Goal: Information Seeking & Learning: Learn about a topic

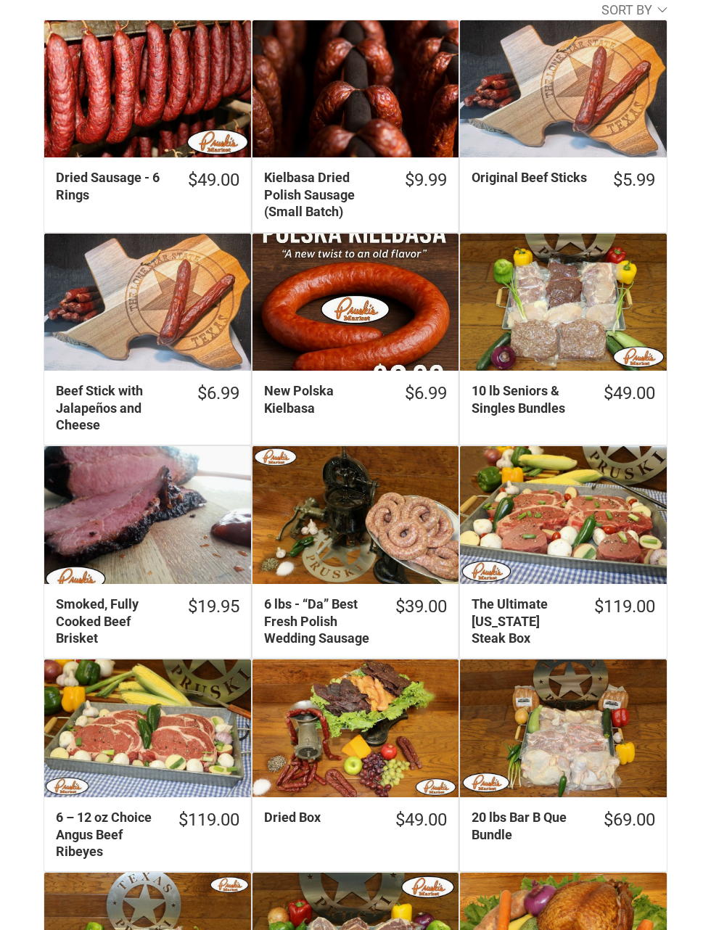
scroll to position [555, 0]
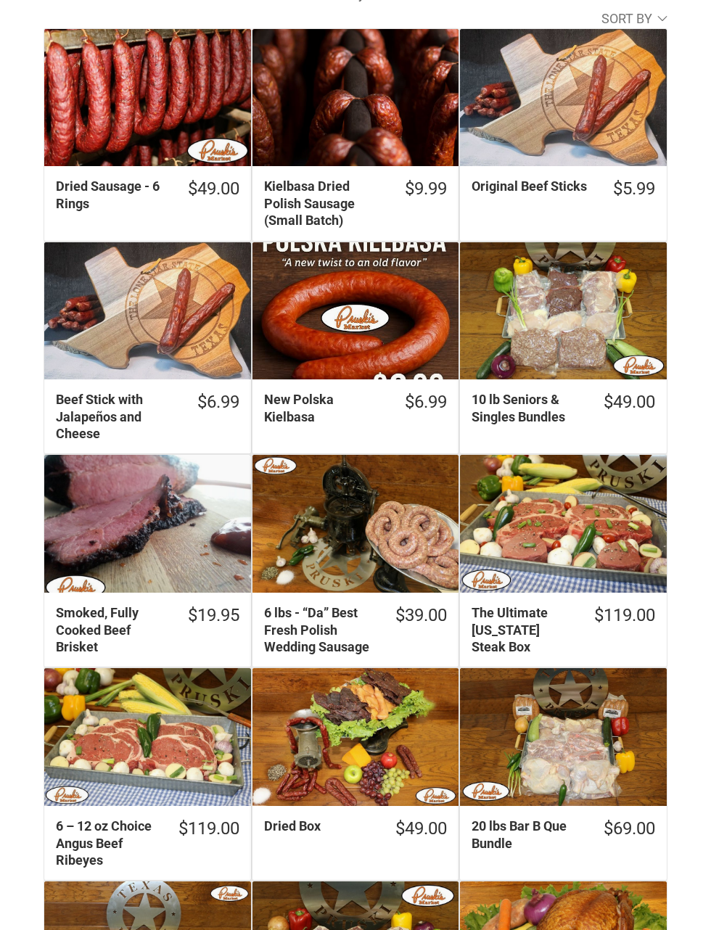
click at [384, 515] on div "6 lbs - “Da” Best Fresh Polish Wedding Sausage" at bounding box center [356, 524] width 207 height 138
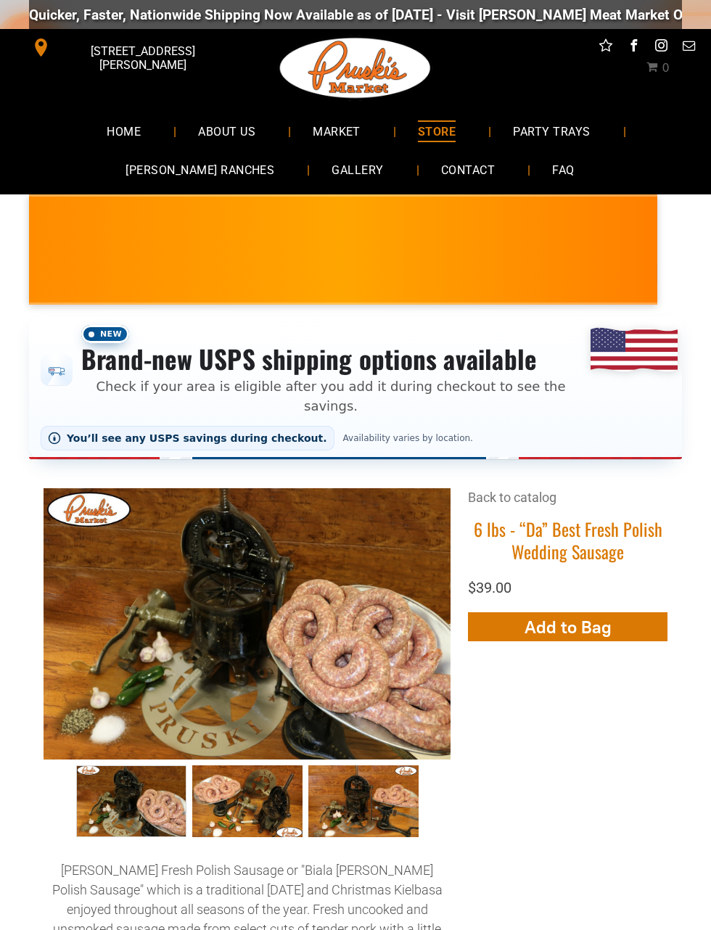
click at [335, 155] on link "GALLERY" at bounding box center [357, 170] width 95 height 38
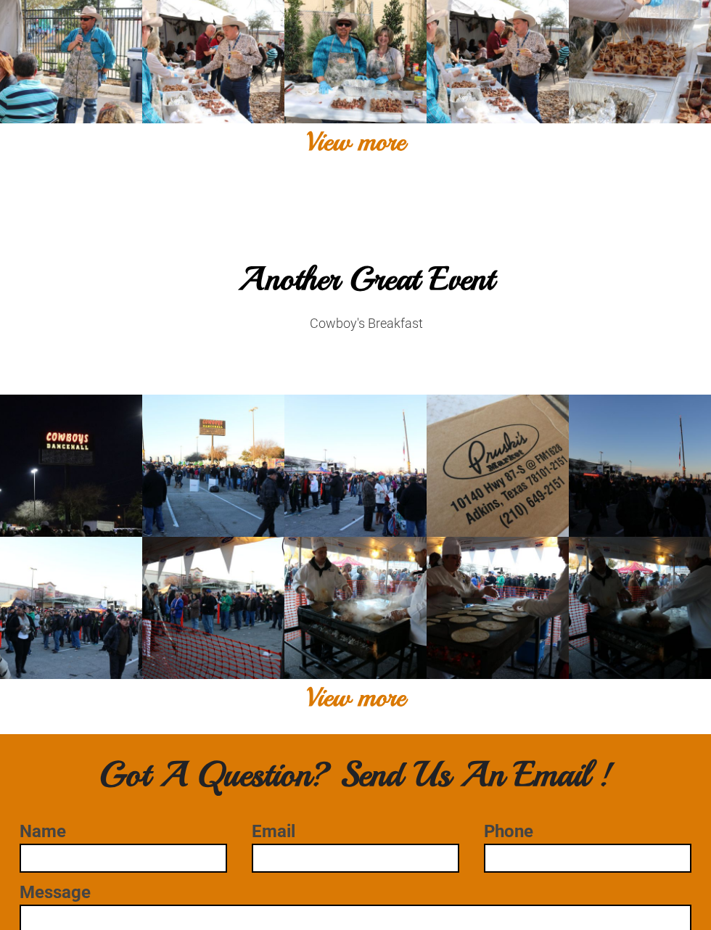
scroll to position [1058, 0]
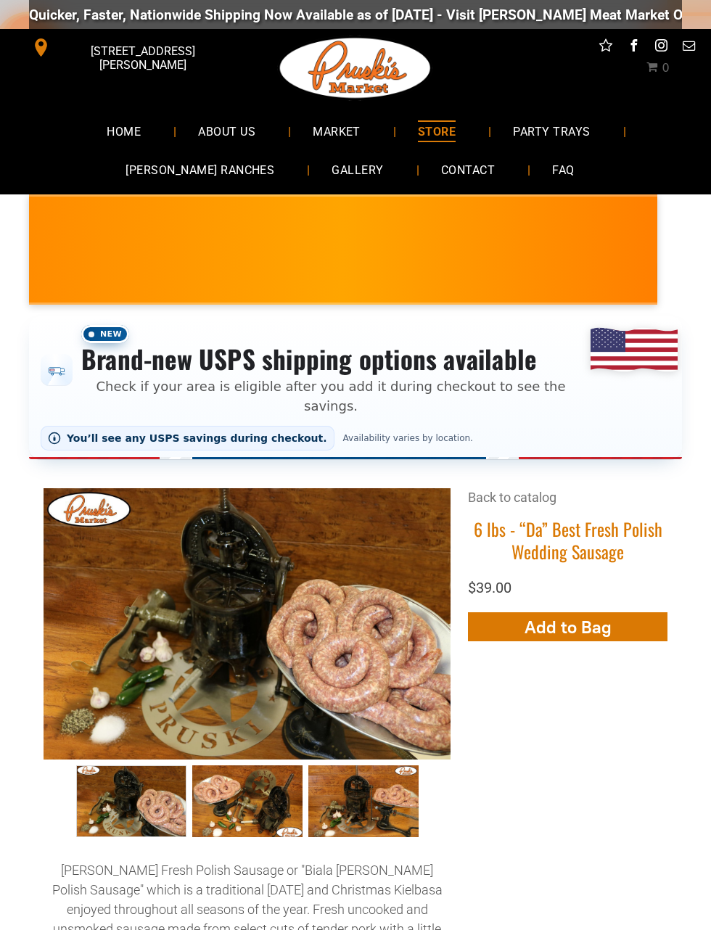
click at [548, 169] on link "FAQ" at bounding box center [563, 170] width 65 height 38
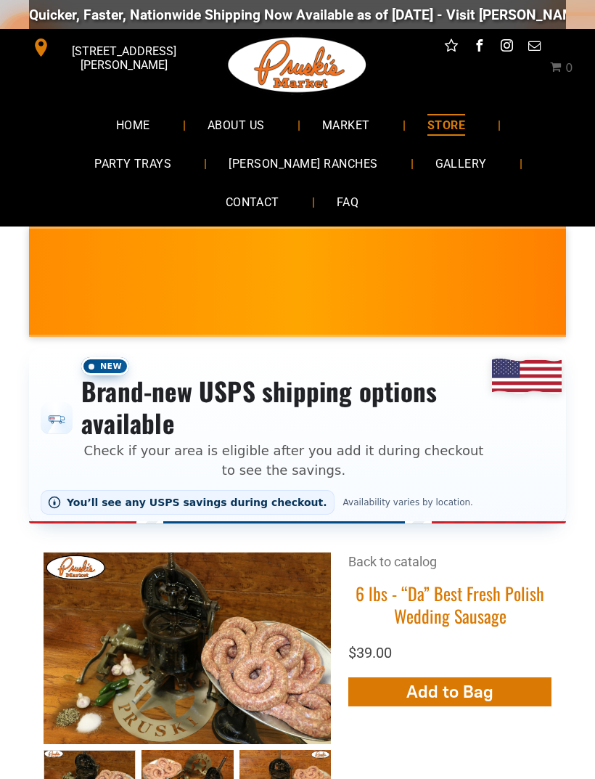
click at [360, 128] on span "MARKET" at bounding box center [346, 124] width 48 height 21
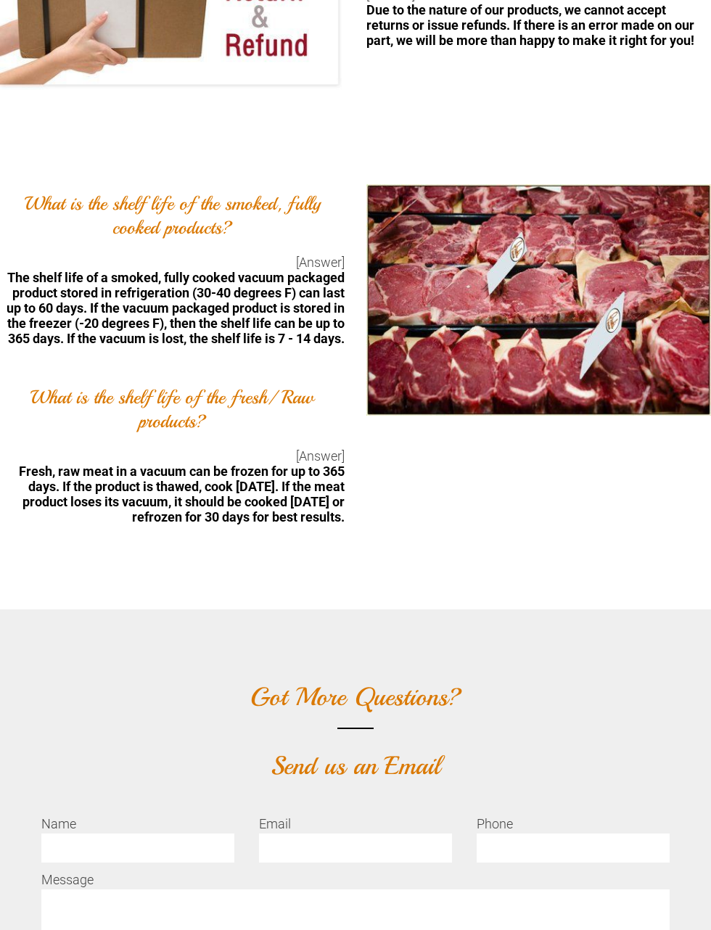
scroll to position [3532, 0]
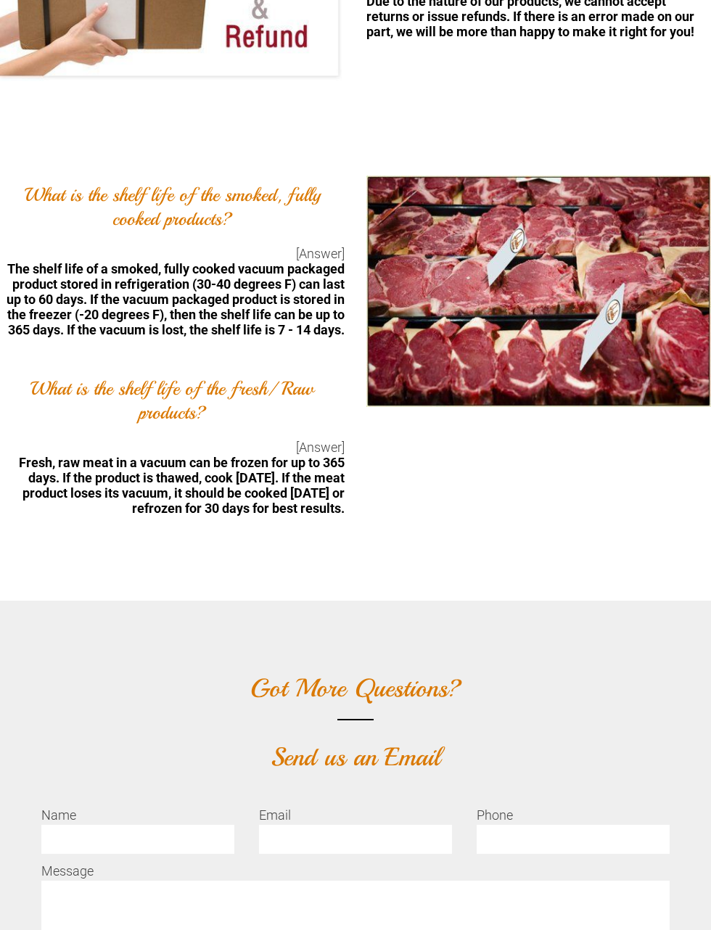
click at [668, 554] on div at bounding box center [534, 365] width 356 height 378
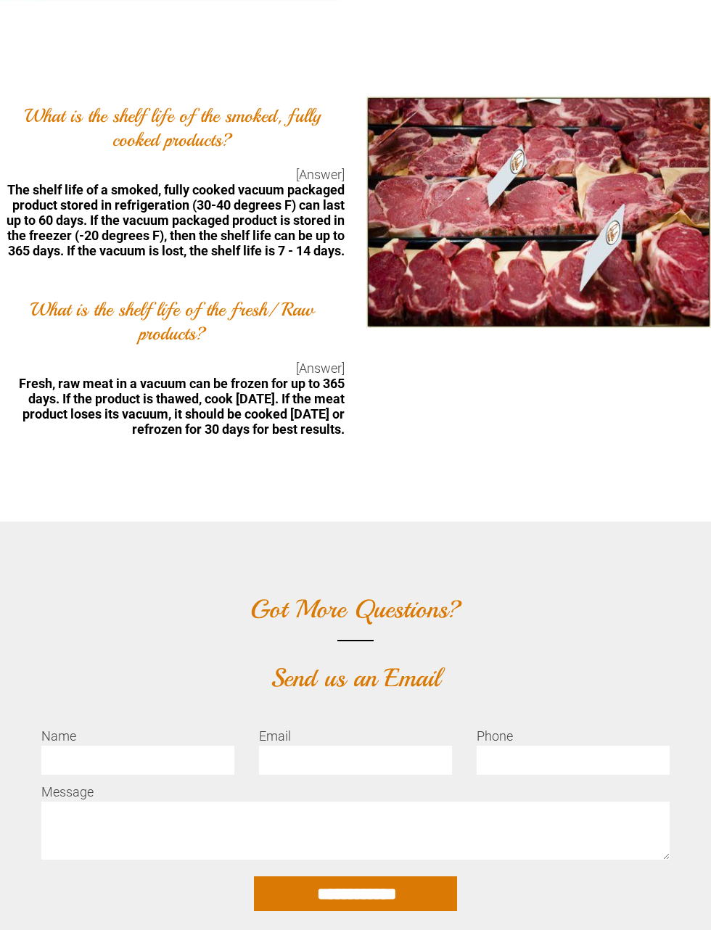
scroll to position [3606, 0]
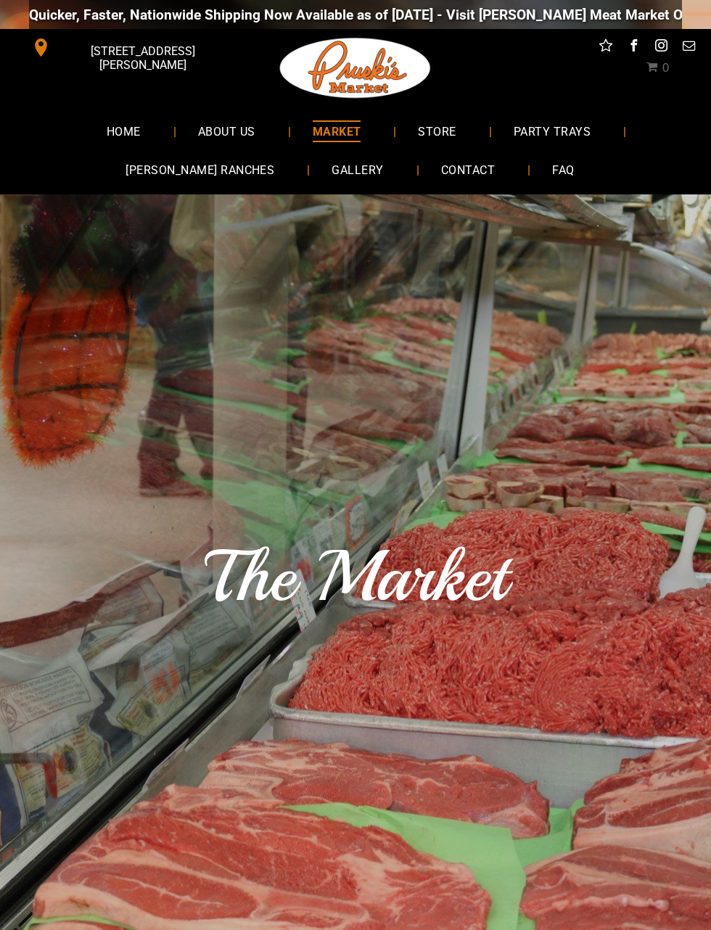
click at [200, 166] on span "[PERSON_NAME] RANCHES" at bounding box center [200, 170] width 149 height 21
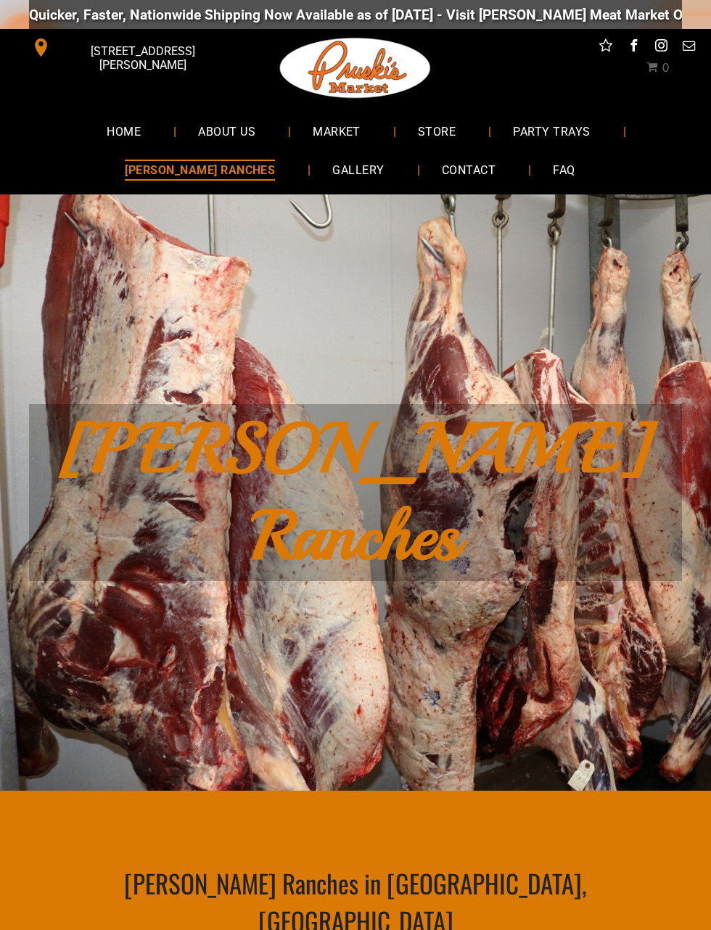
click at [544, 139] on span "PARTY TRAYS" at bounding box center [551, 130] width 77 height 21
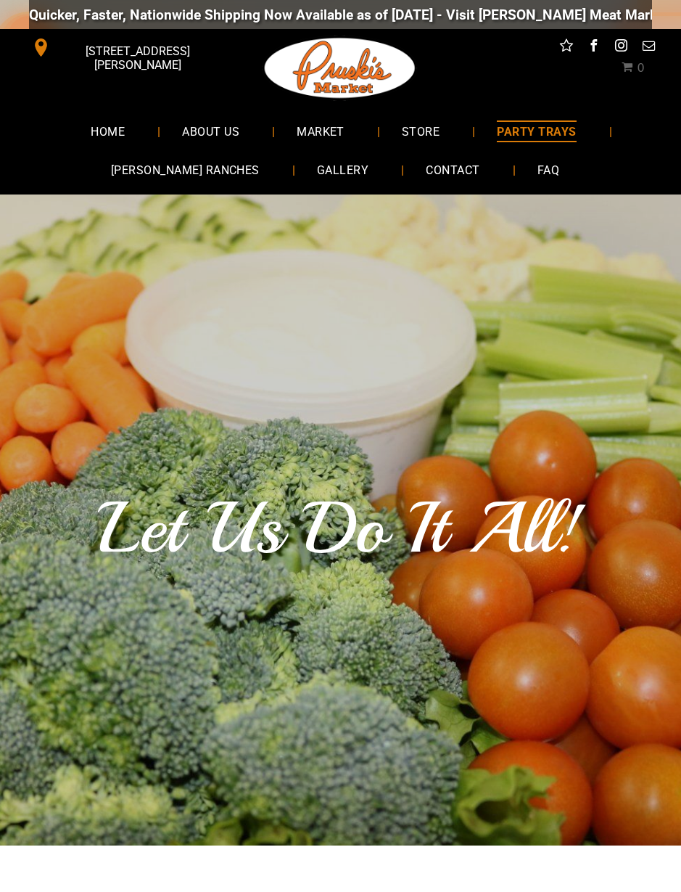
click at [104, 131] on span "HOME" at bounding box center [108, 130] width 34 height 21
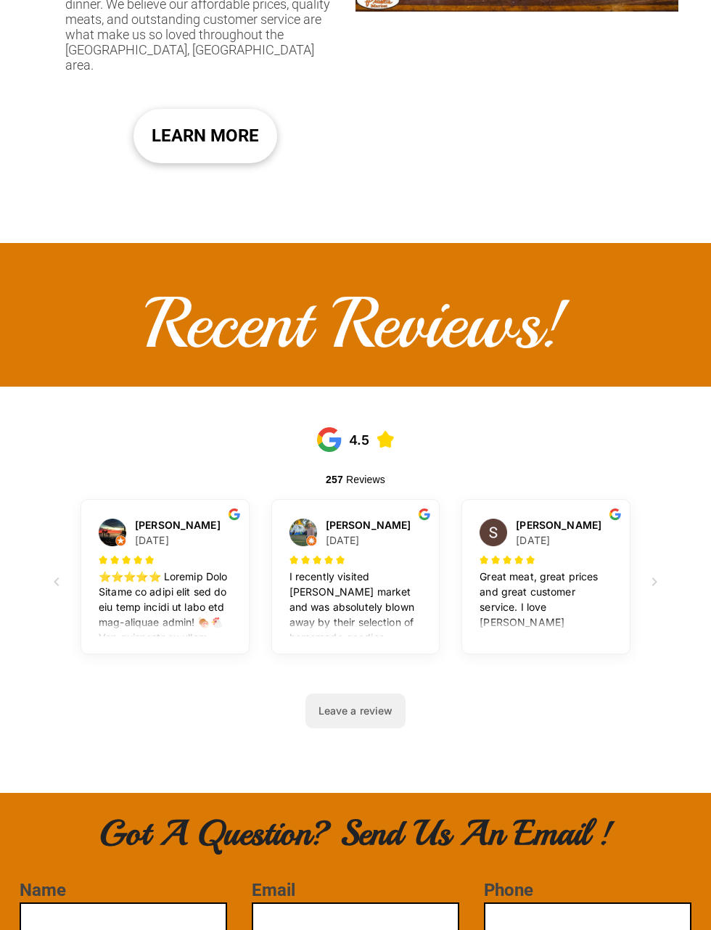
scroll to position [1294, 0]
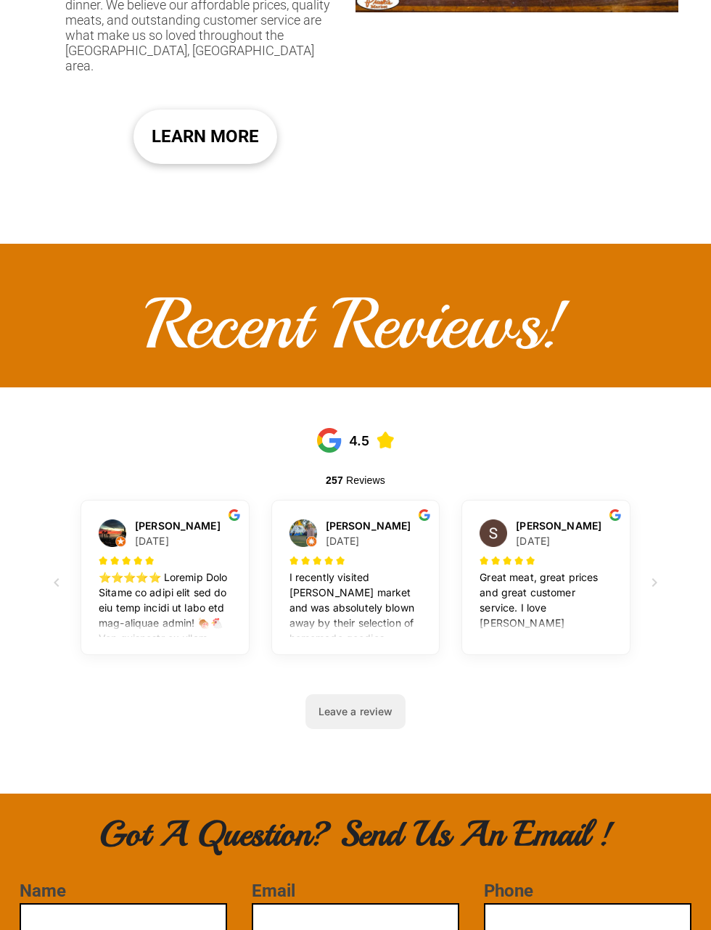
click at [330, 570] on p "I recently visited pruski market and was absolutely blown away by their selecti…" at bounding box center [356, 806] width 133 height 472
click at [345, 570] on p "I recently visited pruski market and was absolutely blown away by their selecti…" at bounding box center [356, 806] width 133 height 472
click at [348, 570] on p "I recently visited pruski market and was absolutely blown away by their selecti…" at bounding box center [356, 806] width 133 height 472
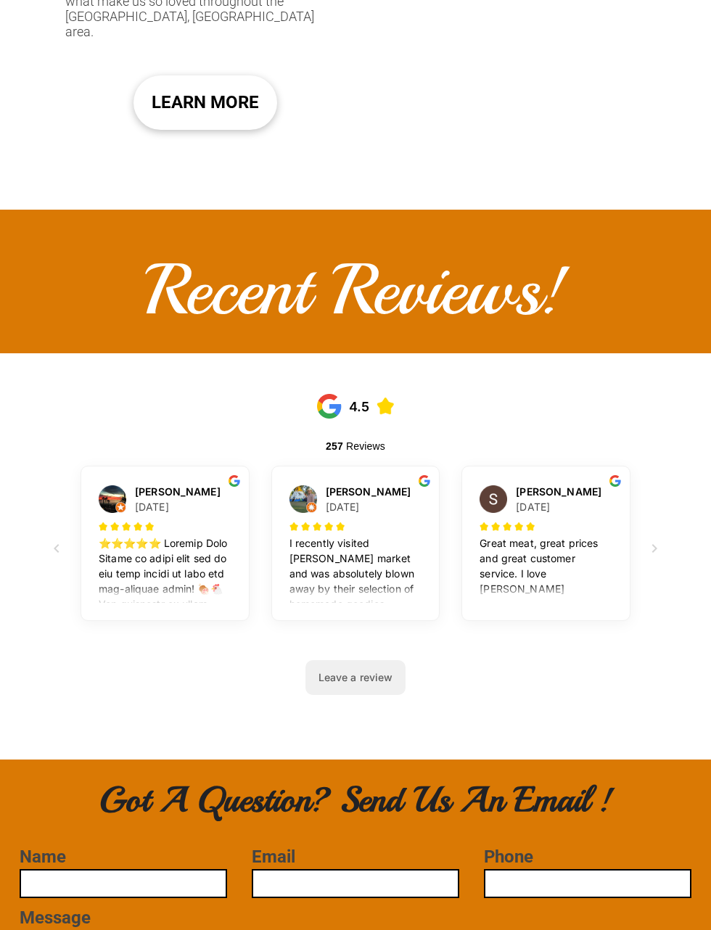
scroll to position [1322, 0]
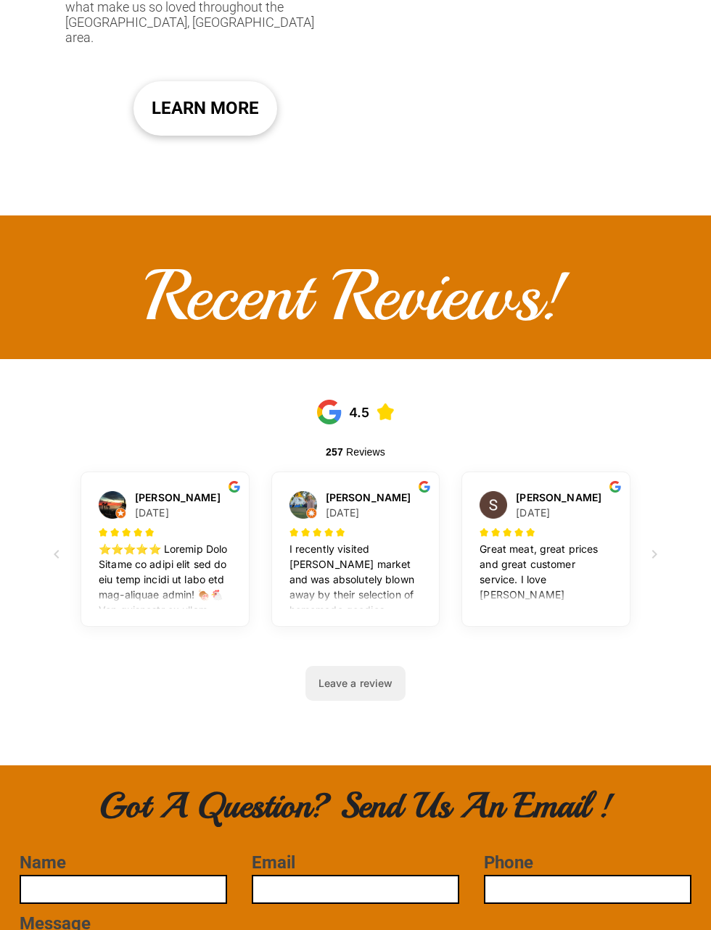
click at [346, 541] on div "I recently visited pruski market and was absolutely blown away by their selecti…" at bounding box center [356, 574] width 133 height 67
click at [366, 541] on p "I recently visited pruski market and was absolutely blown away by their selecti…" at bounding box center [356, 777] width 133 height 472
click at [326, 505] on h4 "February 22, 2025" at bounding box center [343, 512] width 34 height 15
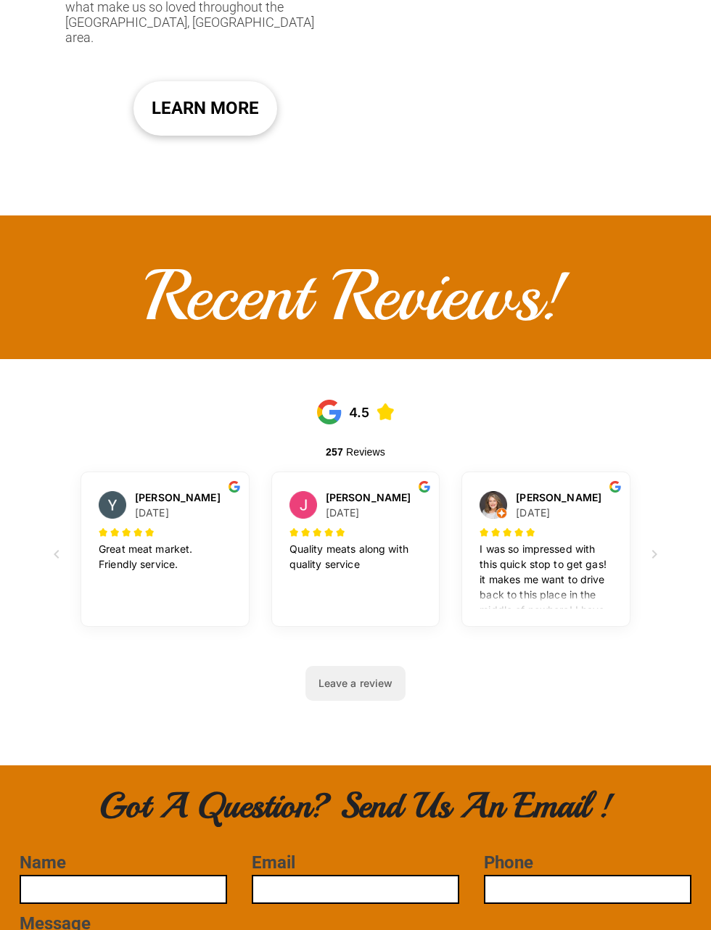
scroll to position [1294, 0]
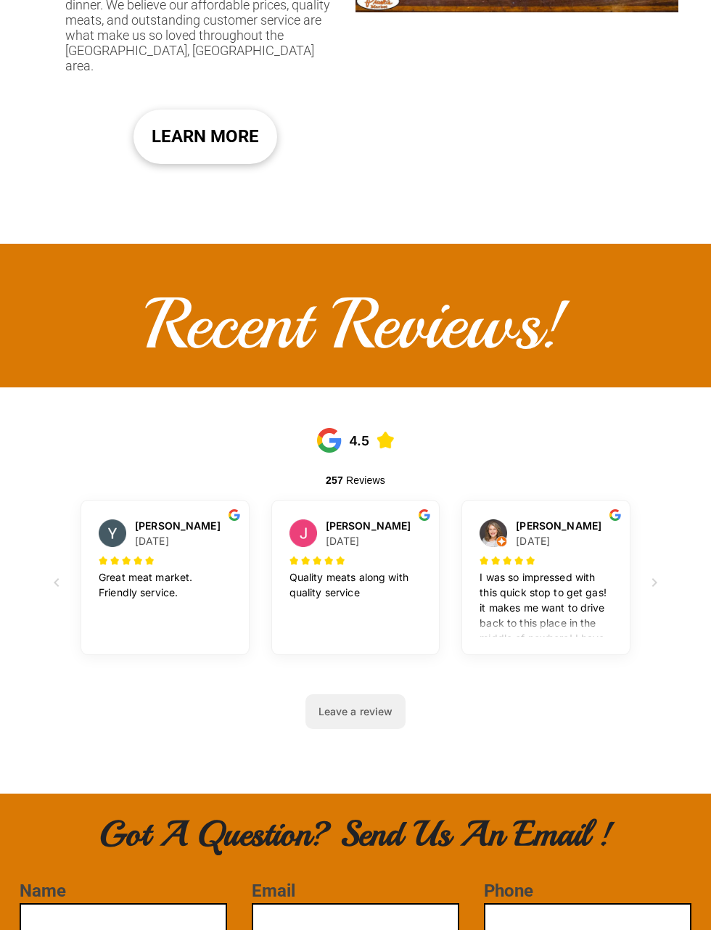
click at [576, 570] on p "I was so impressed with this quick stop to get gas! it makes me want to drive b…" at bounding box center [546, 631] width 133 height 122
click at [517, 533] on h4 "November 14, 2024" at bounding box center [533, 540] width 34 height 15
click at [658, 574] on icon "Next" at bounding box center [654, 582] width 17 height 17
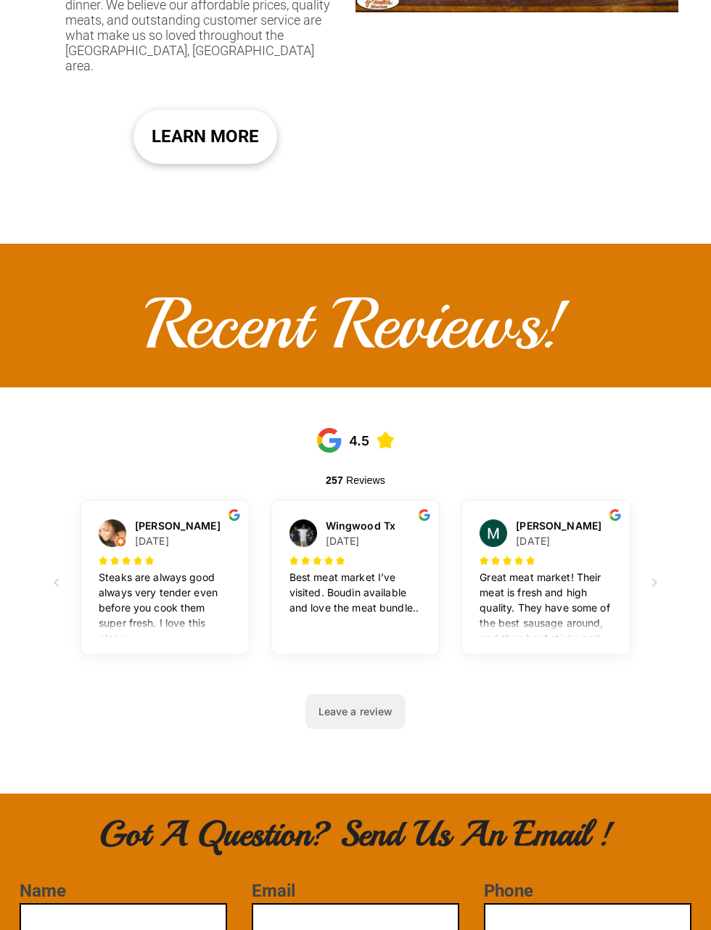
click at [660, 574] on icon "Next" at bounding box center [654, 582] width 17 height 17
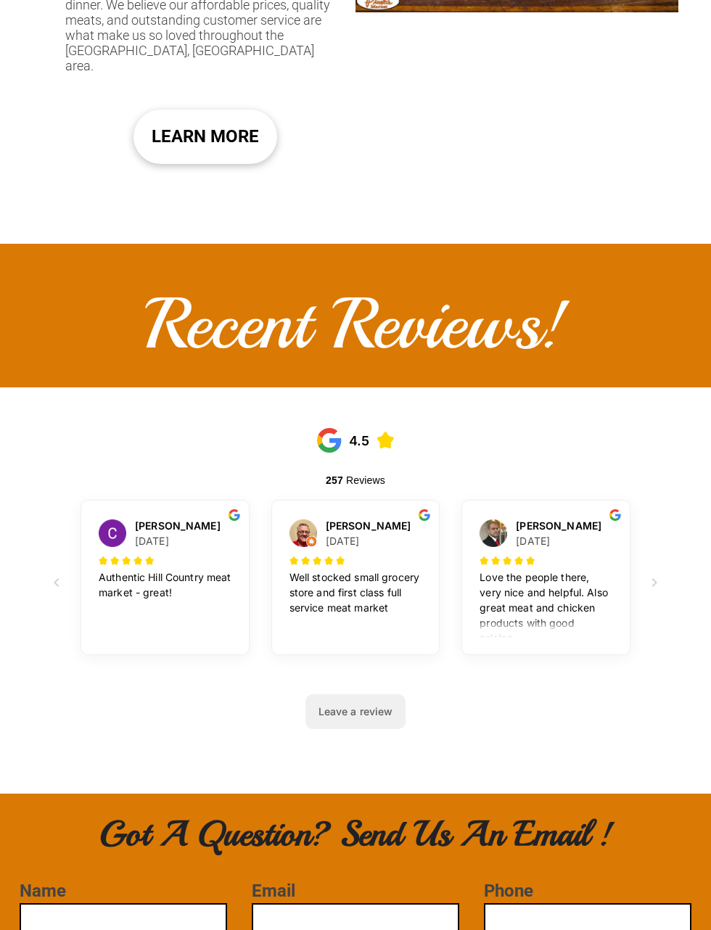
click at [662, 574] on icon "Next" at bounding box center [654, 582] width 17 height 17
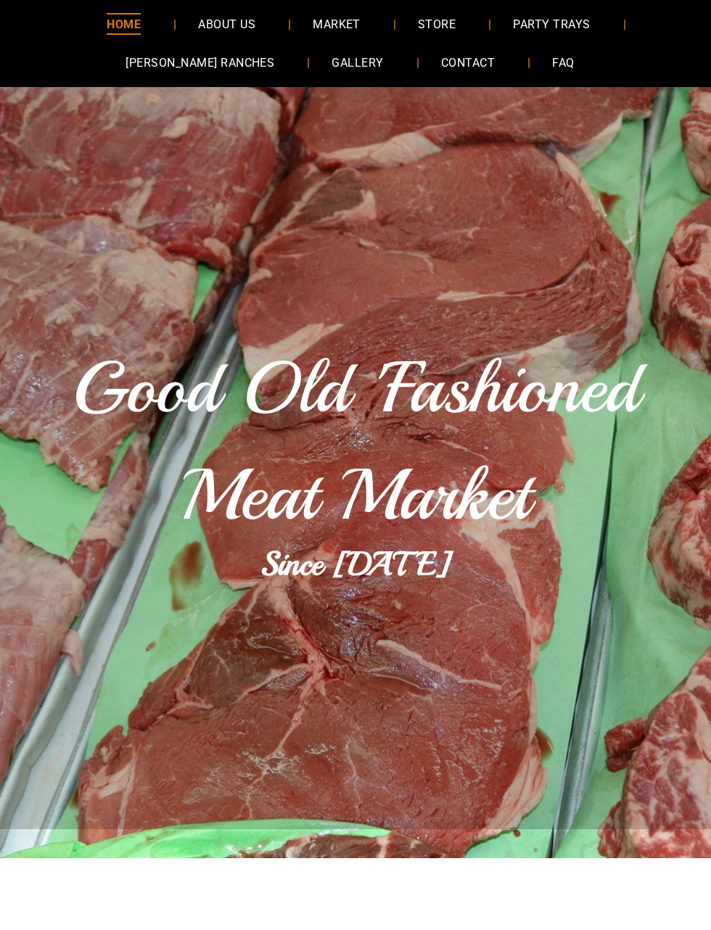
scroll to position [0, 0]
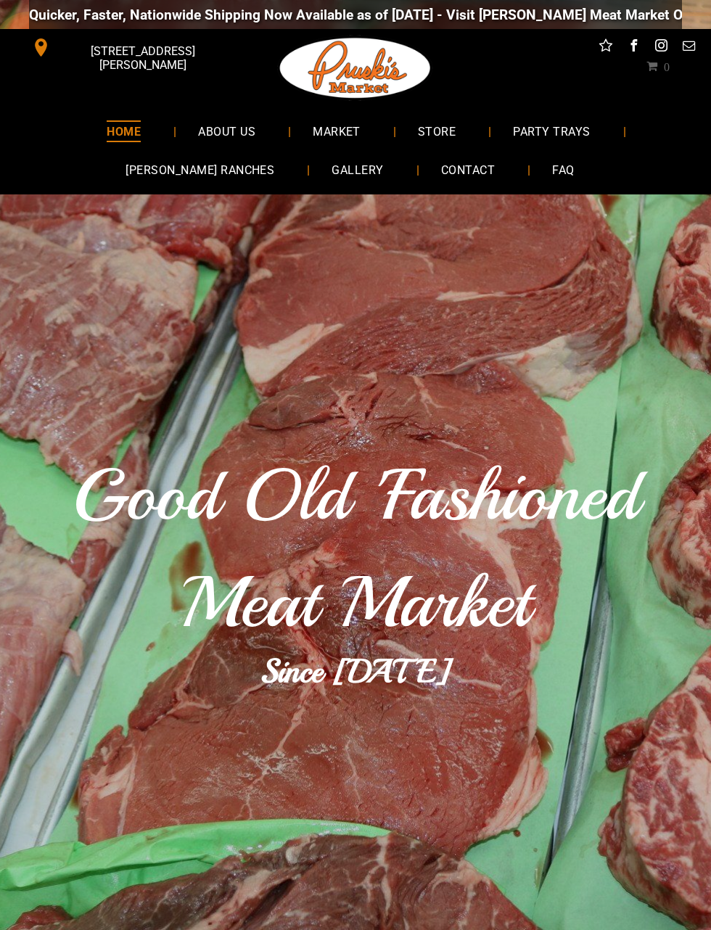
click at [334, 172] on span "GALLERY" at bounding box center [358, 170] width 52 height 21
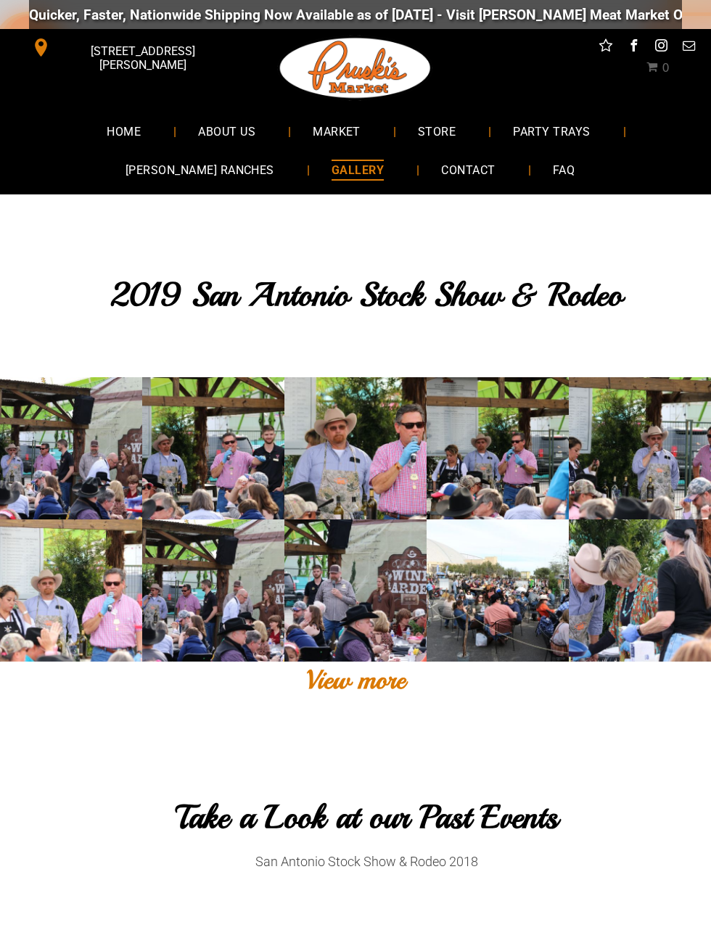
click at [341, 144] on link "MARKET" at bounding box center [336, 131] width 91 height 38
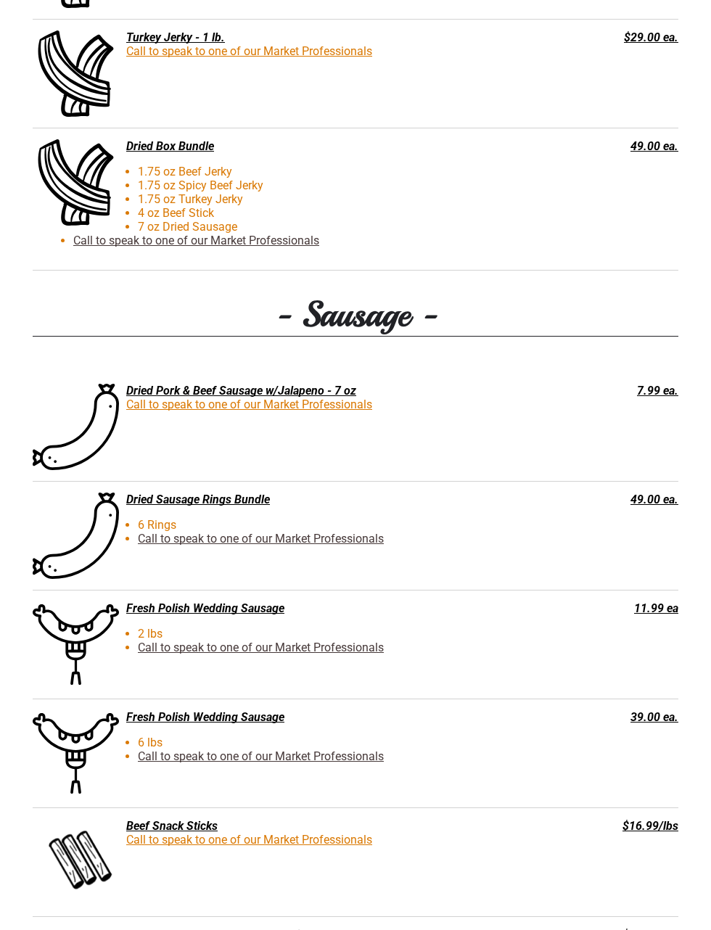
scroll to position [2126, 0]
click at [197, 532] on link "Call to speak to one of our Market Professionals" at bounding box center [261, 539] width 246 height 14
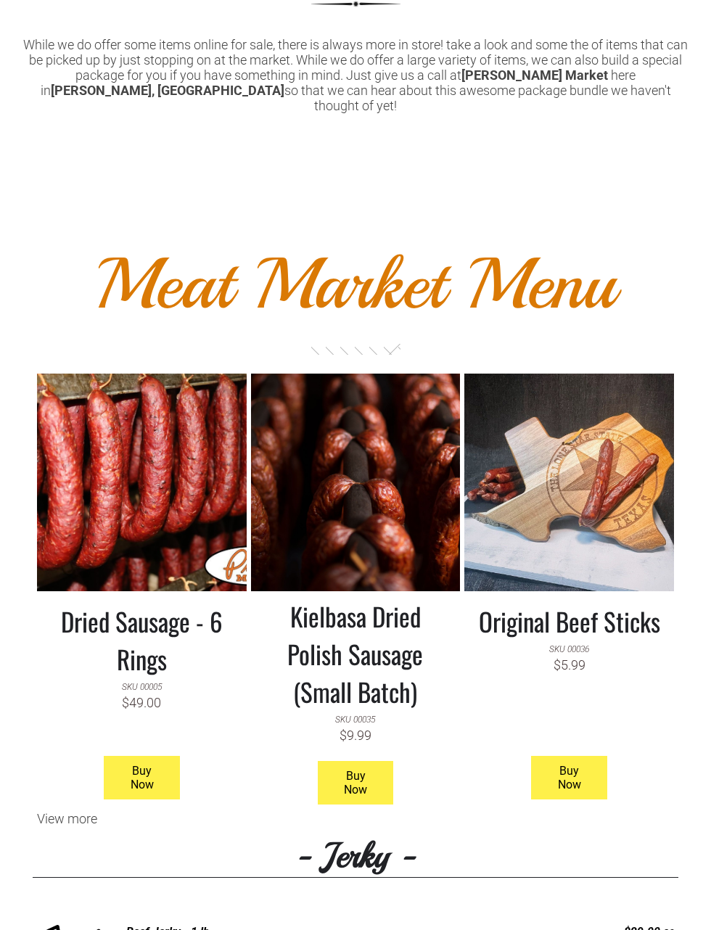
scroll to position [1055, 0]
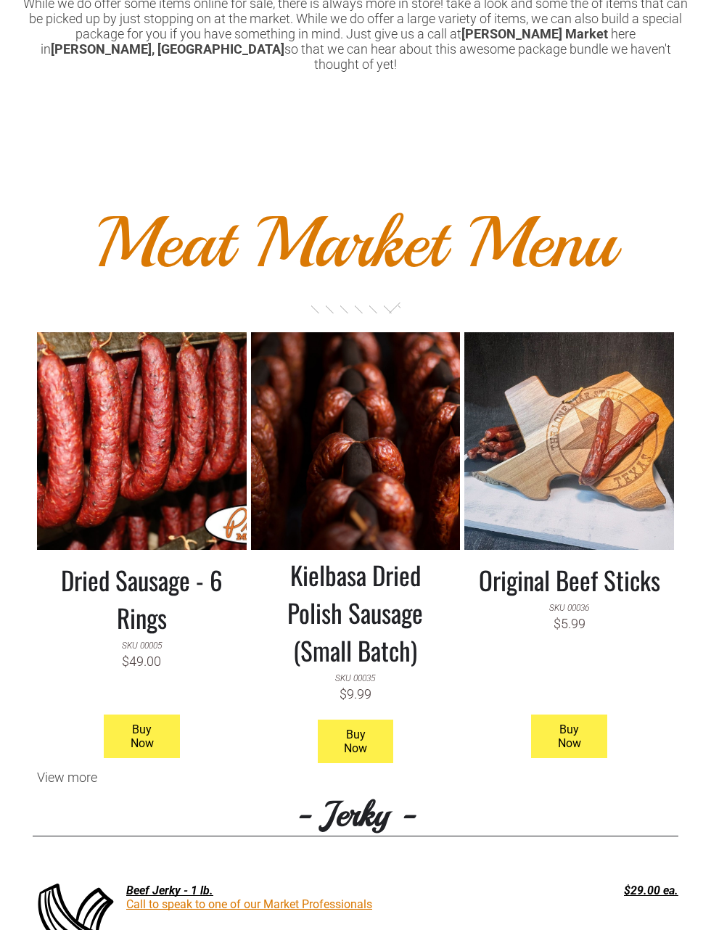
click at [131, 725] on span "Buy Now" at bounding box center [141, 737] width 73 height 42
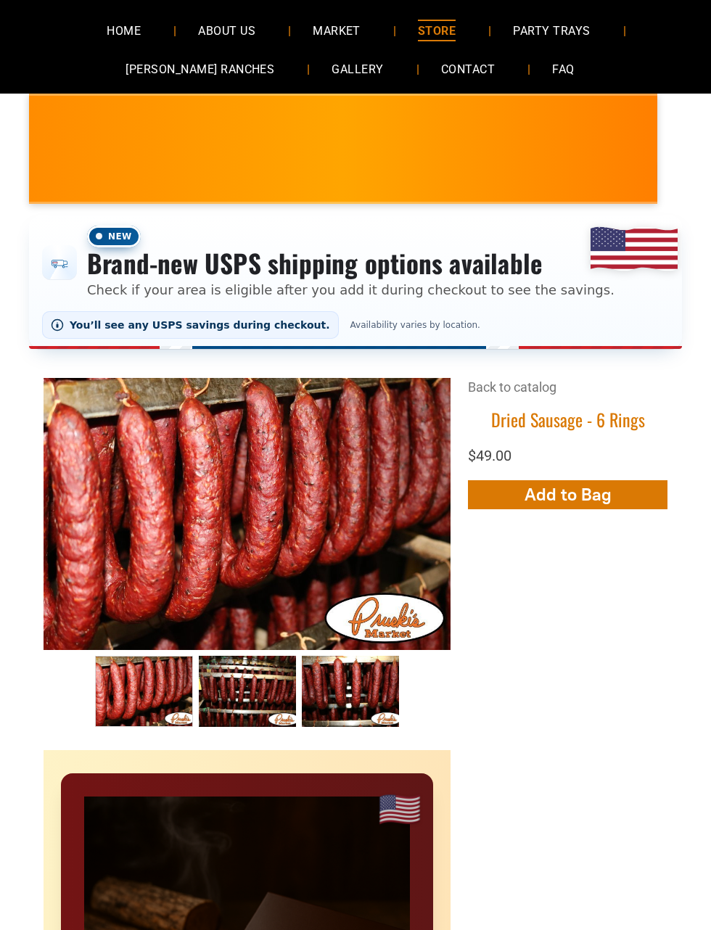
scroll to position [57, 0]
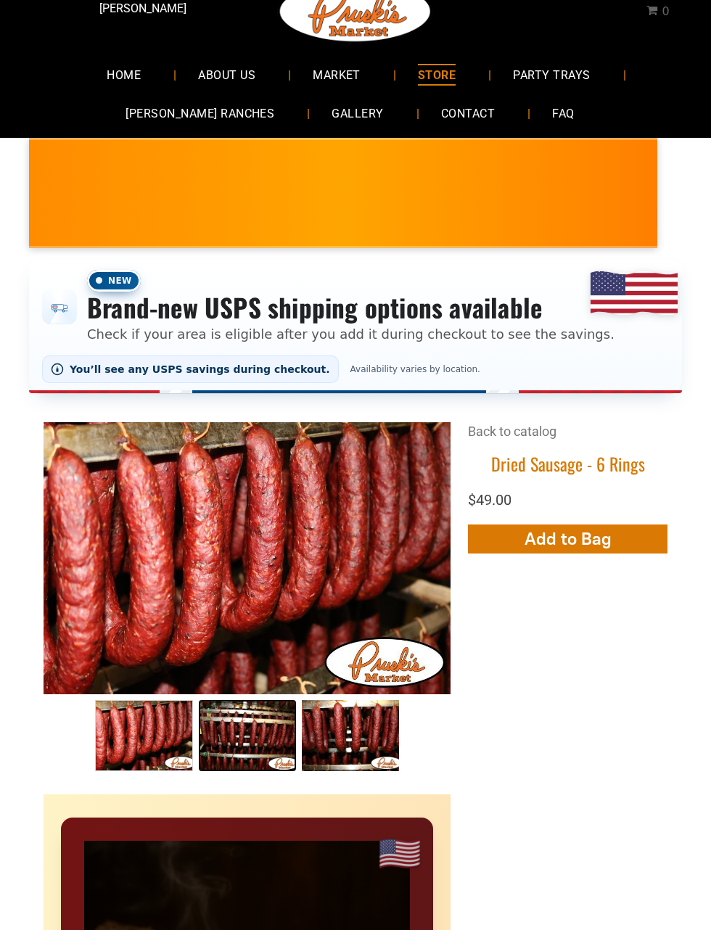
click at [250, 748] on link "Dried Sausage 002 1" at bounding box center [247, 736] width 97 height 72
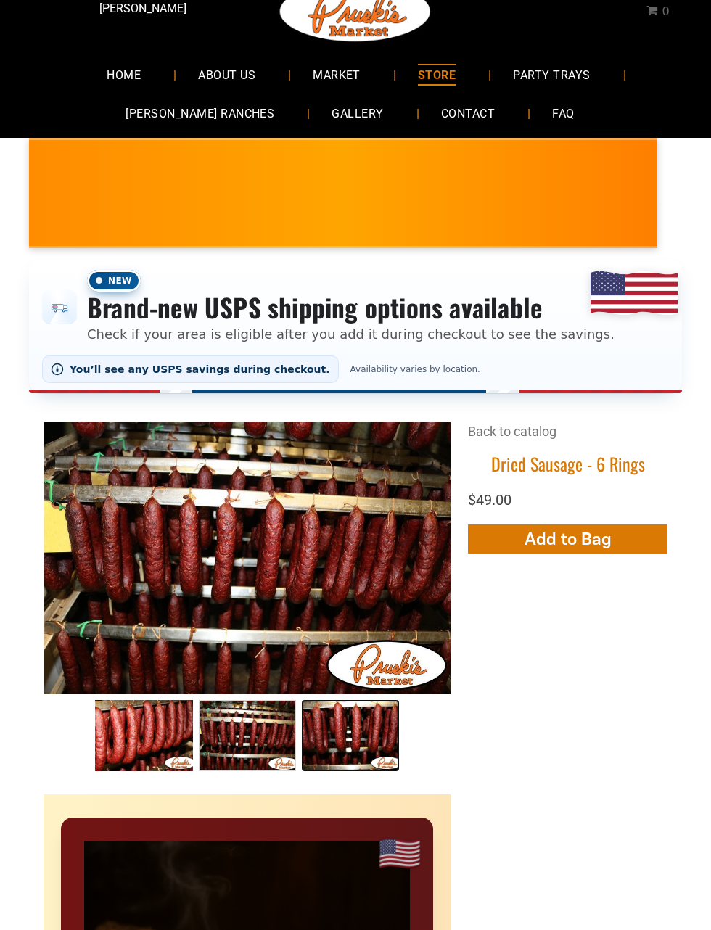
click at [363, 740] on link "Dried Sausage 003 2" at bounding box center [350, 736] width 97 height 72
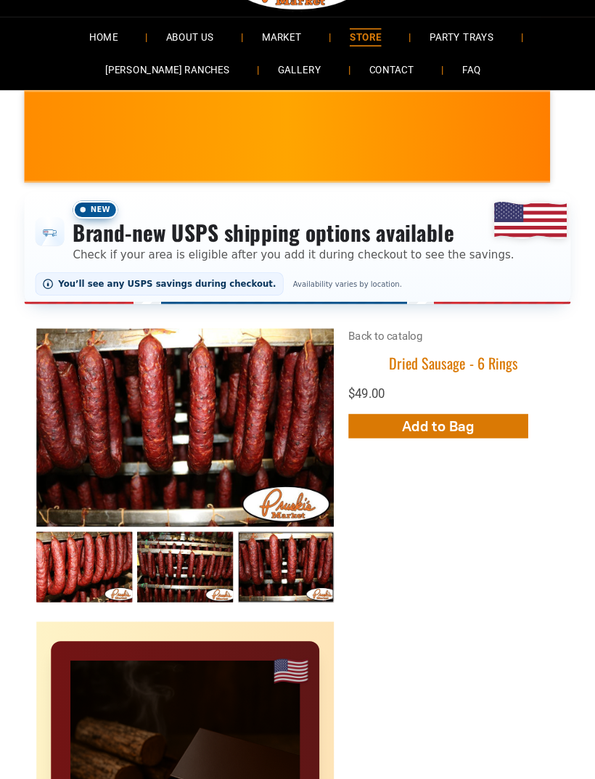
scroll to position [0, 0]
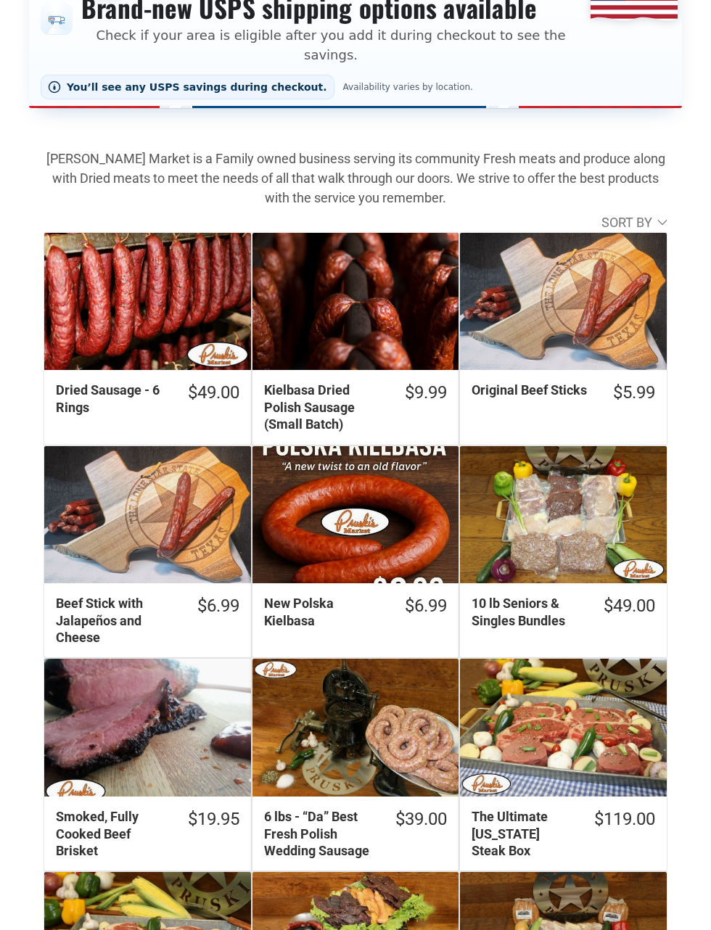
scroll to position [355, 0]
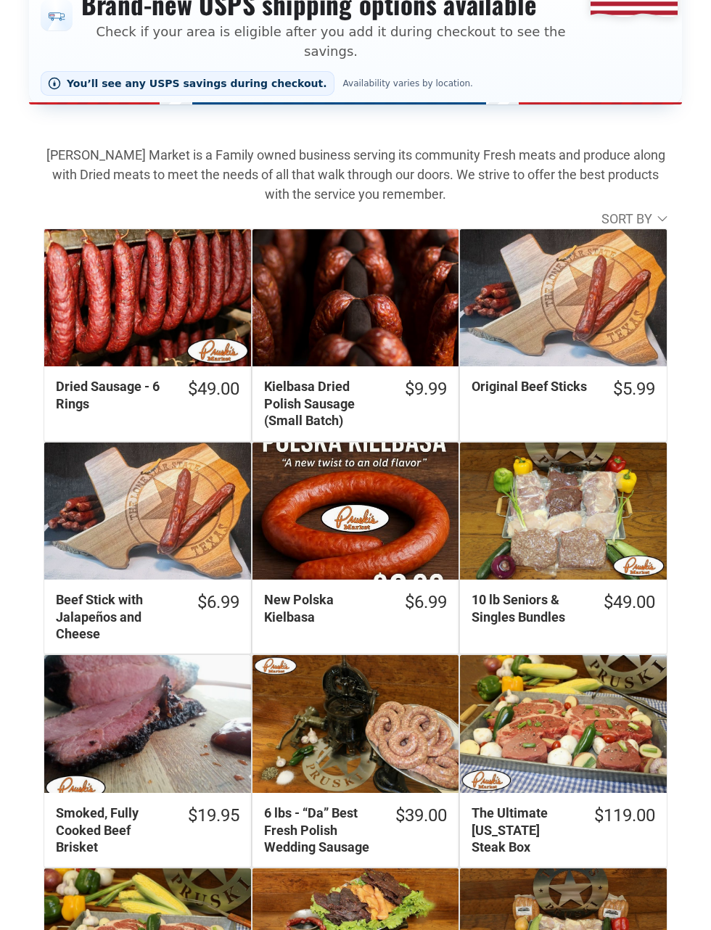
click at [369, 514] on div "New Polska Kielbasa" at bounding box center [356, 512] width 207 height 138
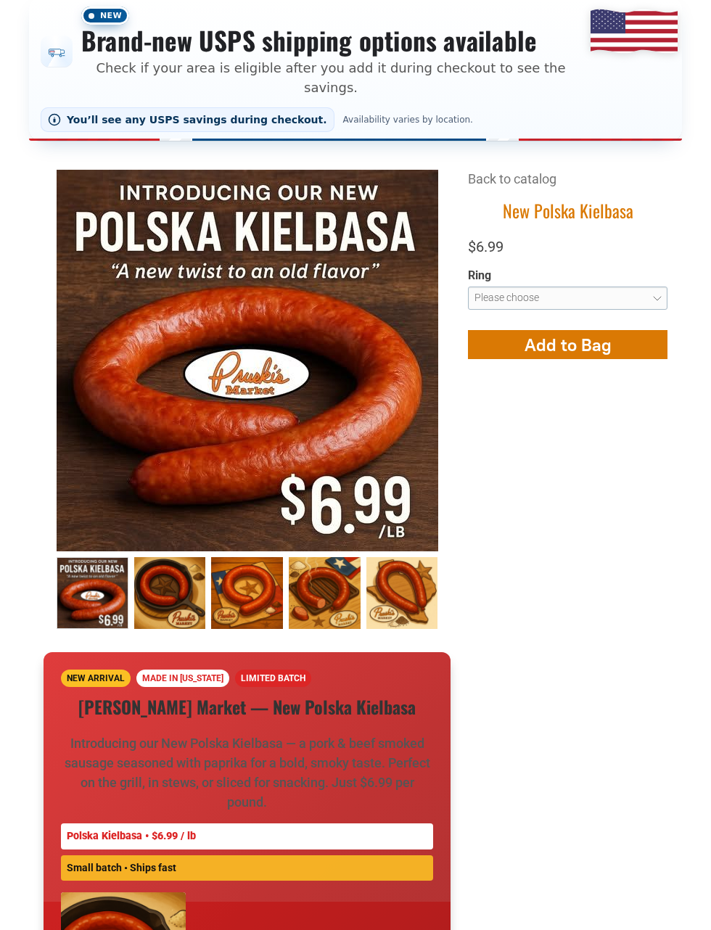
scroll to position [332, 0]
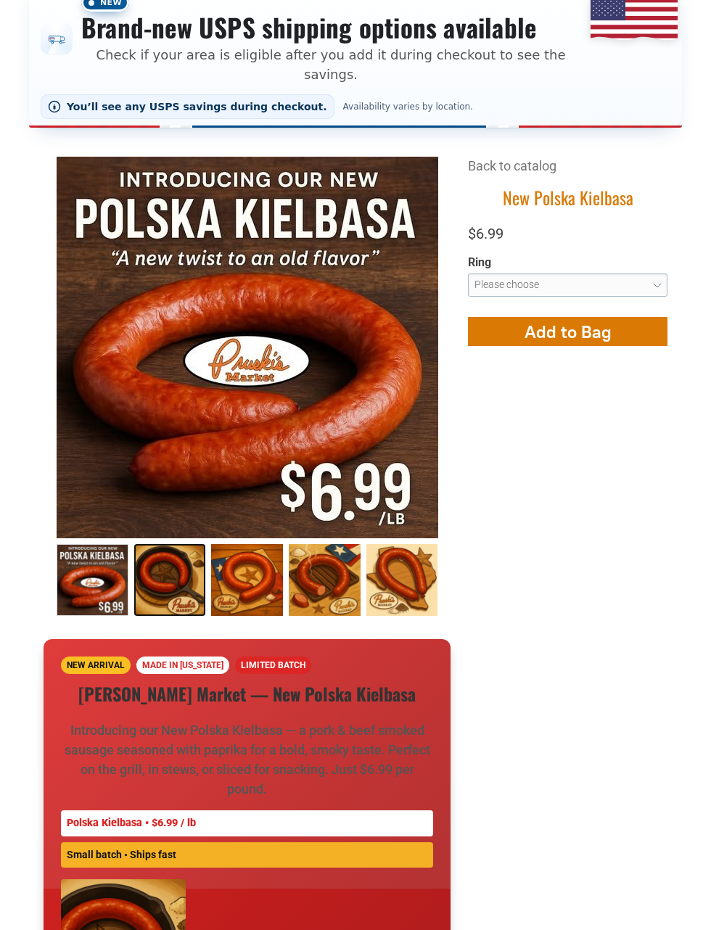
click at [171, 580] on link "New Polska Kielbasa 1" at bounding box center [170, 580] width 72 height 72
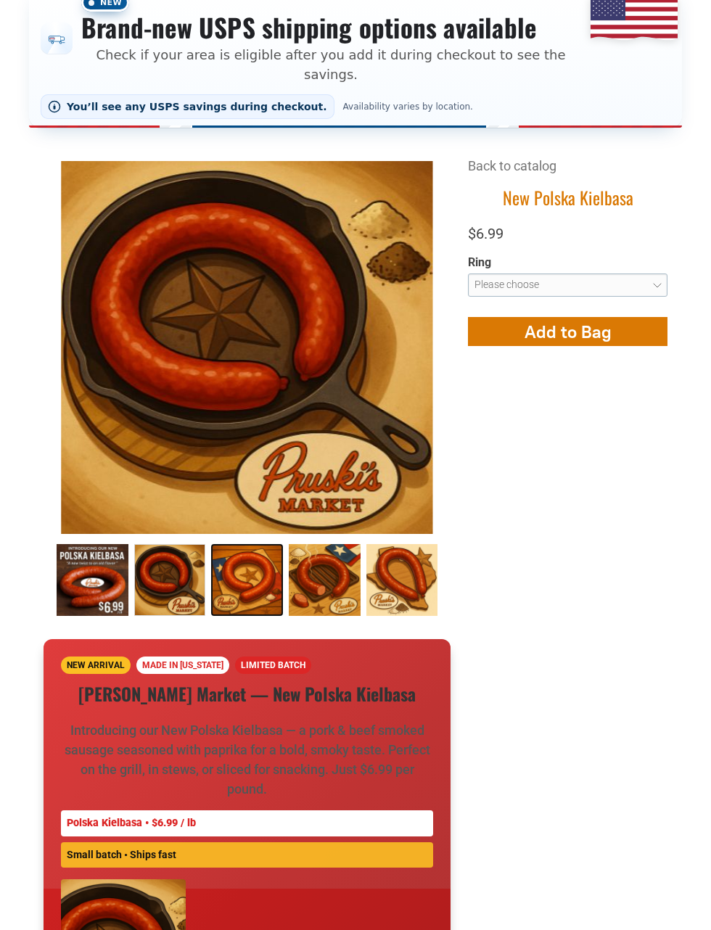
click at [250, 563] on link "New Polska Kielbasa 2" at bounding box center [247, 580] width 72 height 72
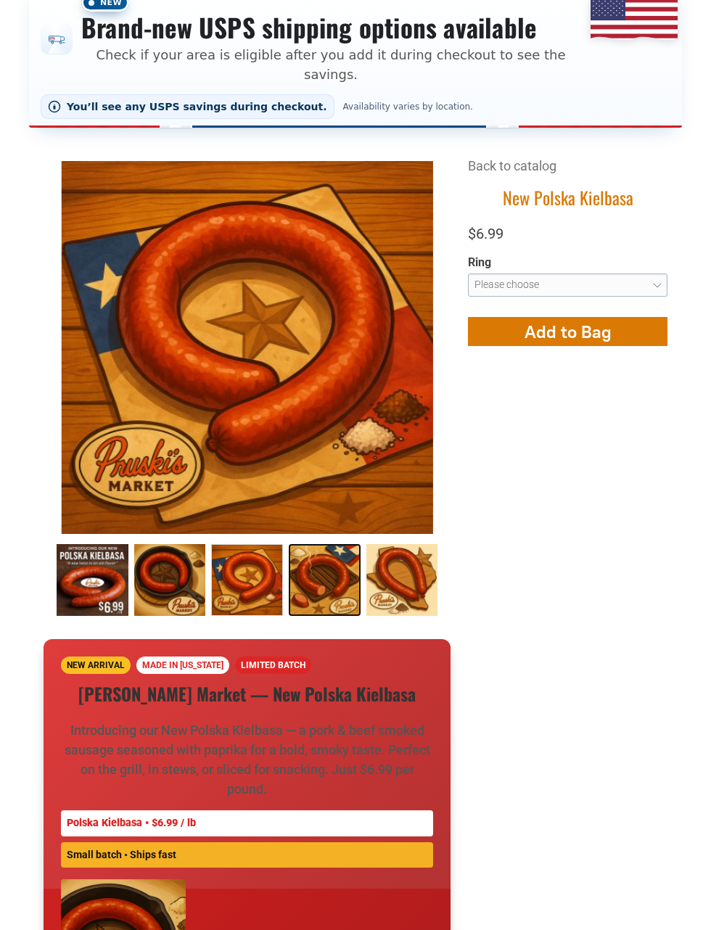
click at [323, 563] on link "New Polska Kielbasa 3" at bounding box center [325, 580] width 72 height 72
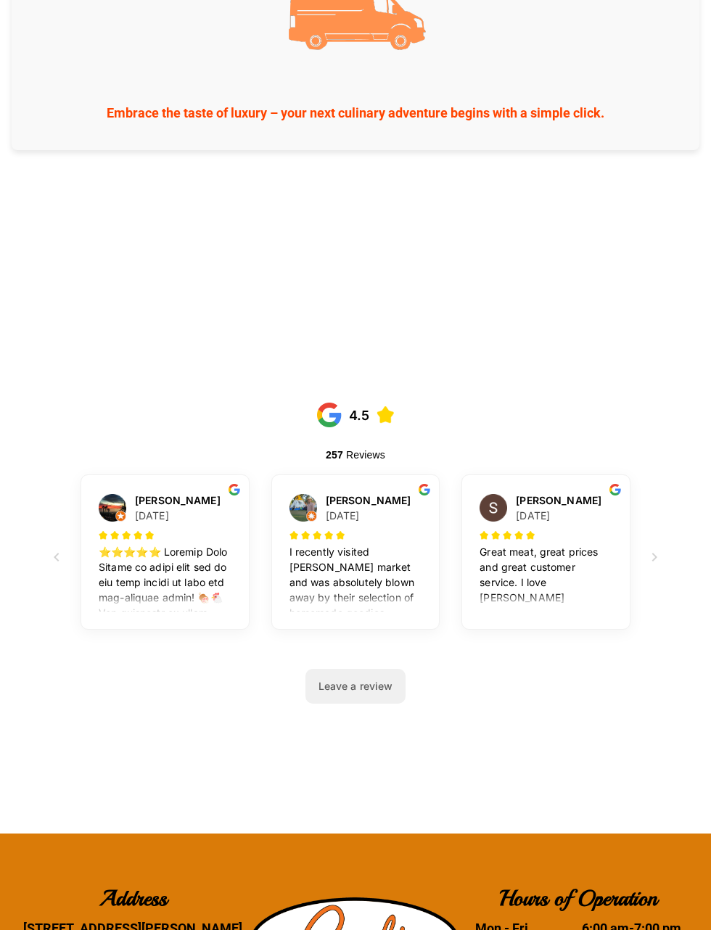
scroll to position [3973, 0]
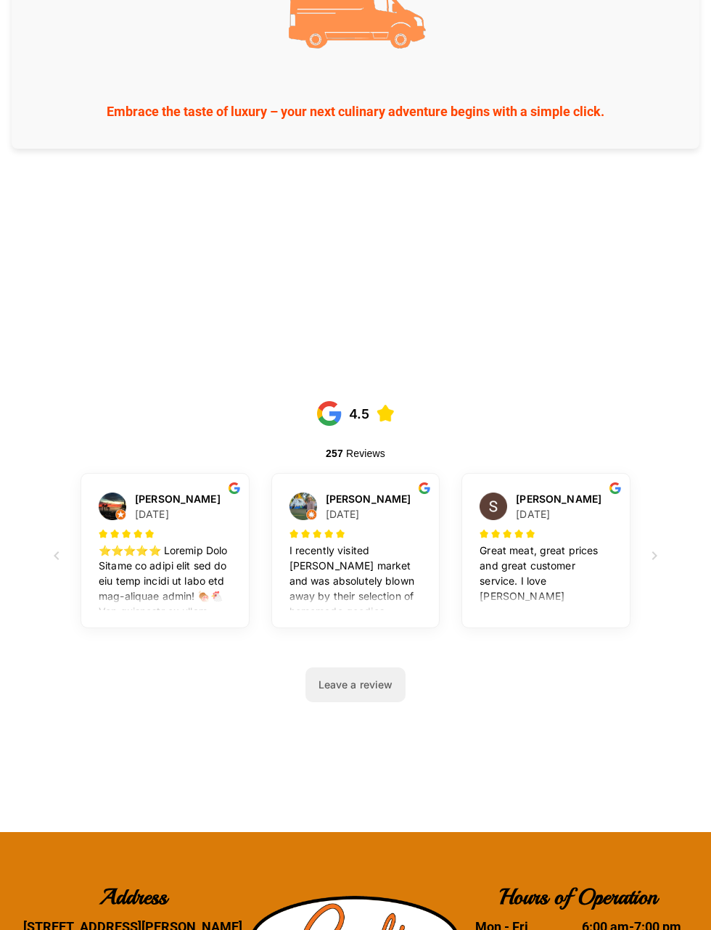
click at [54, 601] on div at bounding box center [57, 561] width 32 height 177
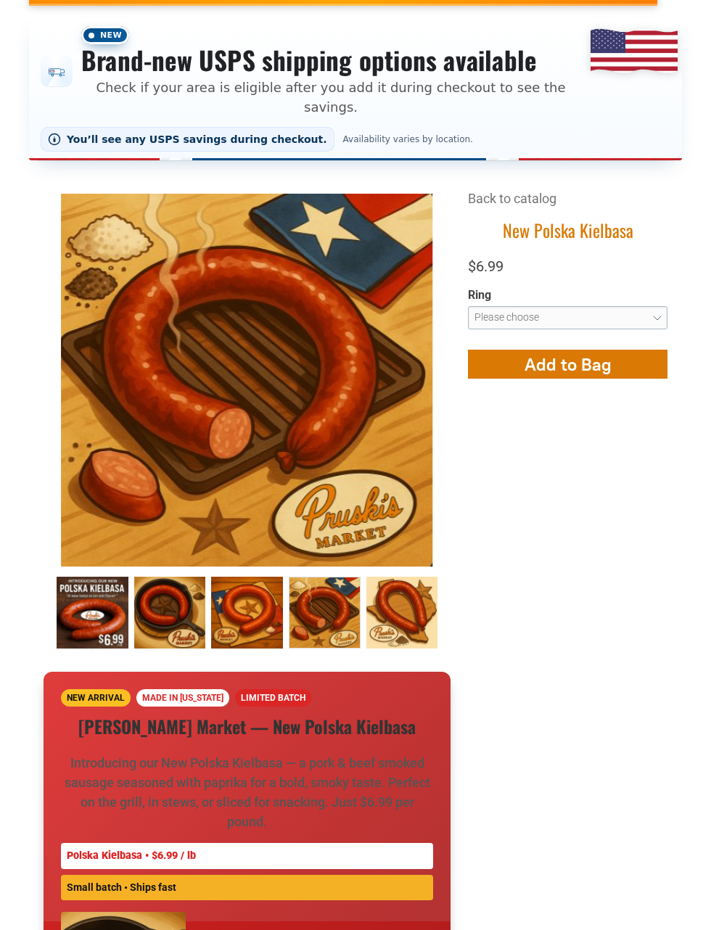
scroll to position [0, 0]
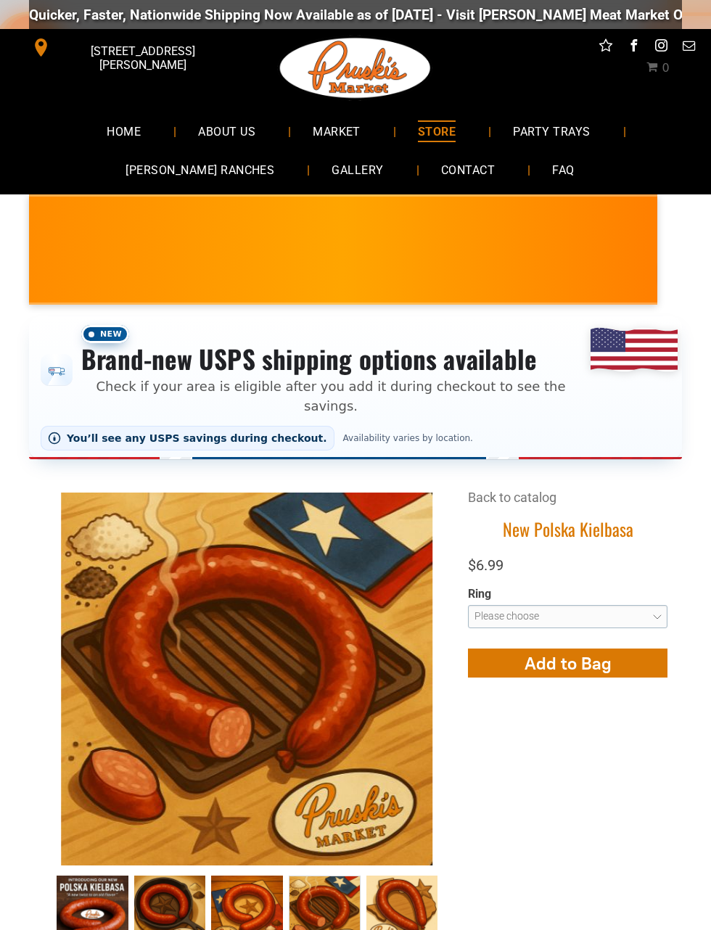
click at [343, 128] on span "MARKET" at bounding box center [337, 130] width 48 height 21
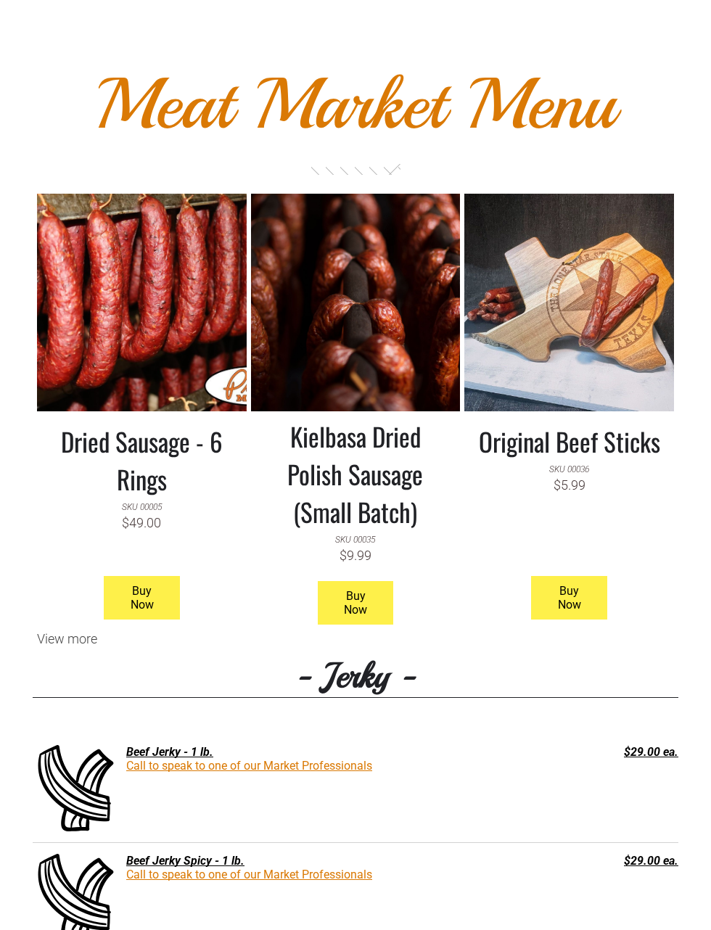
scroll to position [1212, 0]
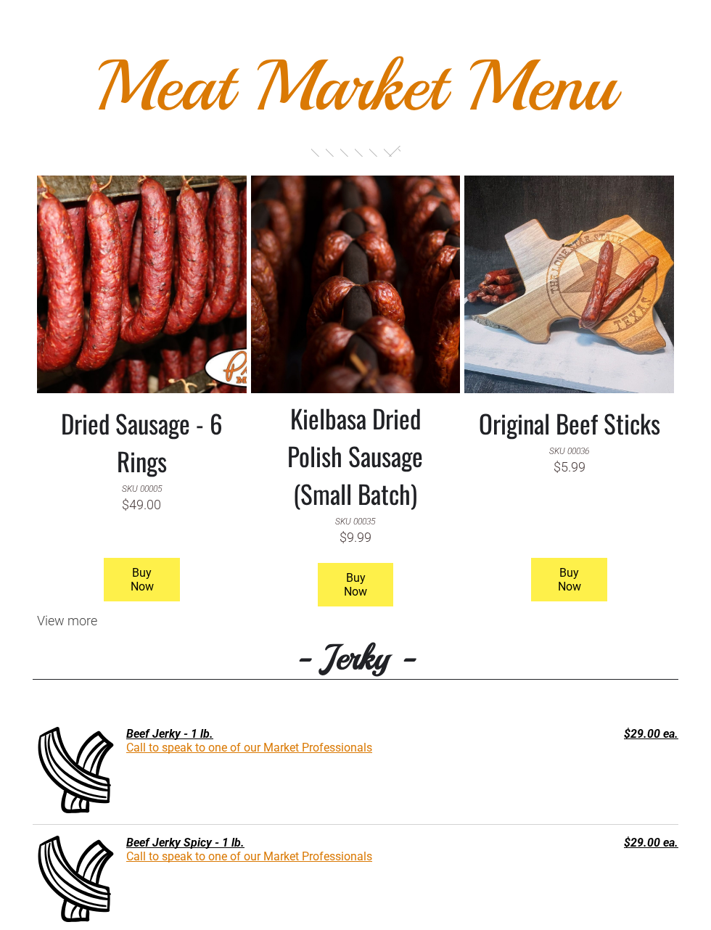
click at [597, 415] on h3 "Original Beef Sticks" at bounding box center [569, 423] width 188 height 38
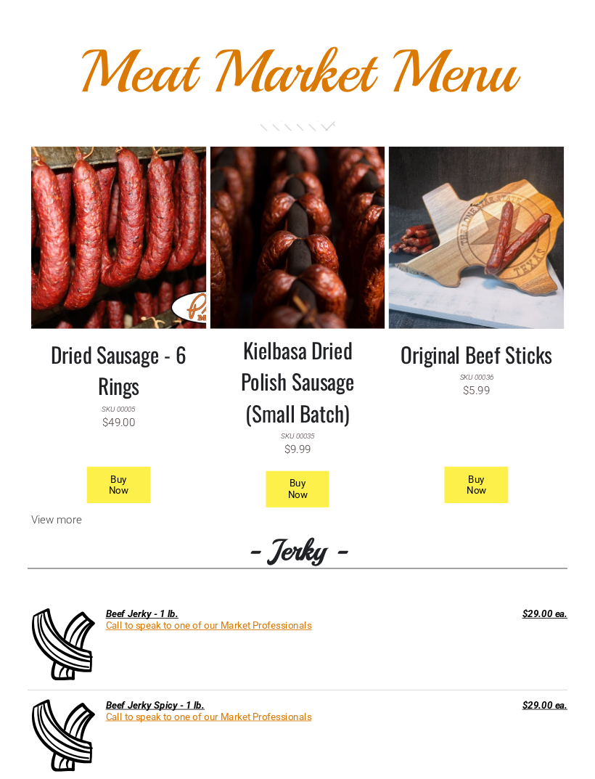
scroll to position [1376, 0]
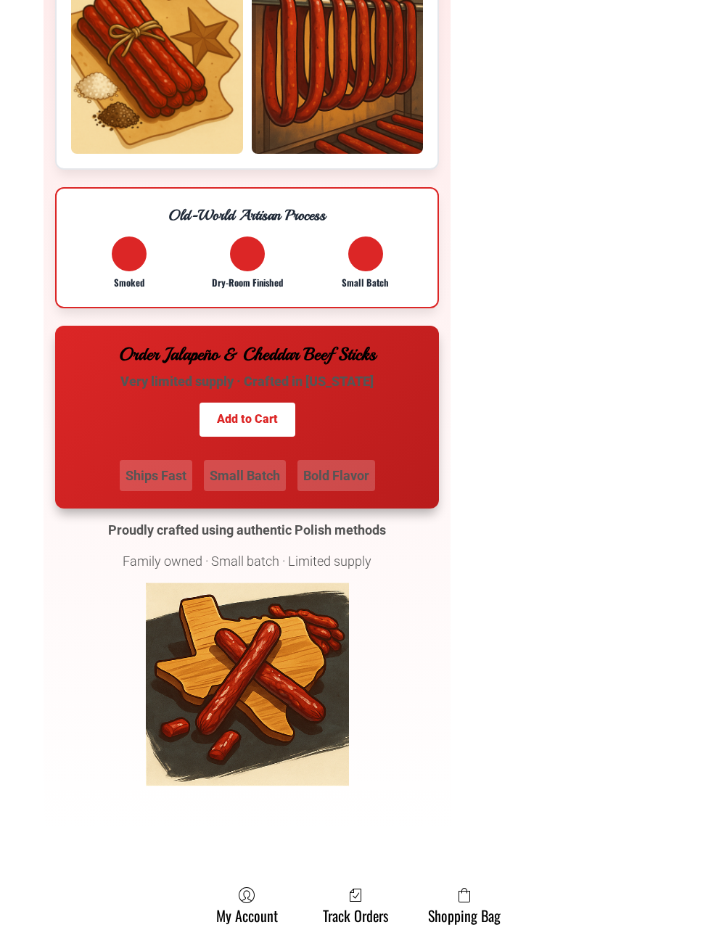
scroll to position [2690, 0]
